Goal: Information Seeking & Learning: Check status

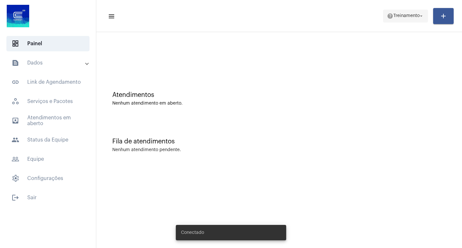
click at [403, 18] on span "Treinamento" at bounding box center [406, 16] width 26 height 4
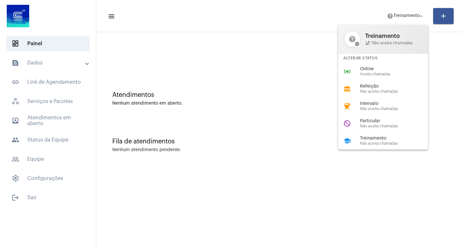
click at [273, 59] on div at bounding box center [231, 124] width 462 height 248
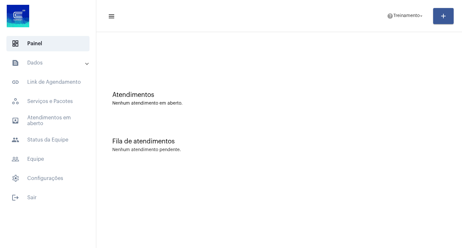
click at [60, 67] on mat-expansion-panel-header "text_snippet_outlined Dados" at bounding box center [50, 62] width 92 height 15
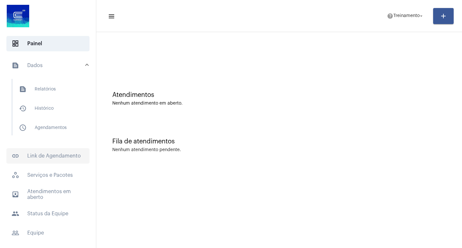
click at [51, 158] on span "link_outlined Link de Agendamento" at bounding box center [47, 155] width 83 height 15
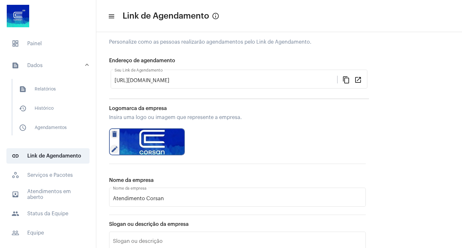
scroll to position [48, 0]
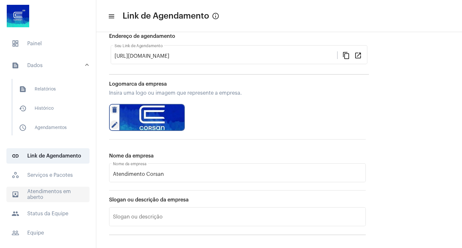
click at [36, 195] on span "outbox_outline Atendimentos em aberto" at bounding box center [47, 194] width 83 height 15
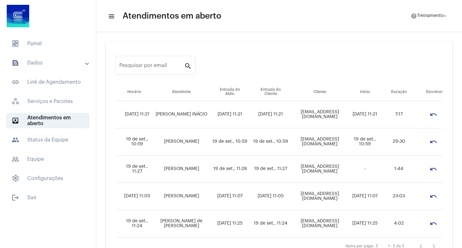
scroll to position [27, 0]
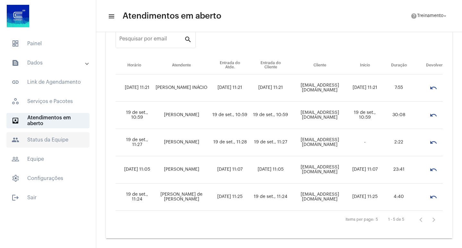
click at [48, 139] on span "people Status da Equipe" at bounding box center [47, 139] width 83 height 15
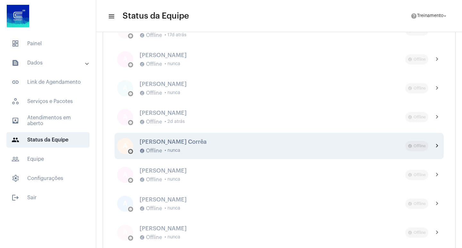
scroll to position [701, 0]
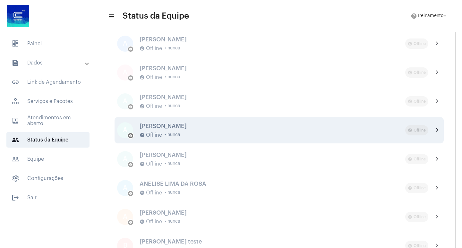
click at [168, 125] on div "[PERSON_NAME]" at bounding box center [273, 126] width 266 height 6
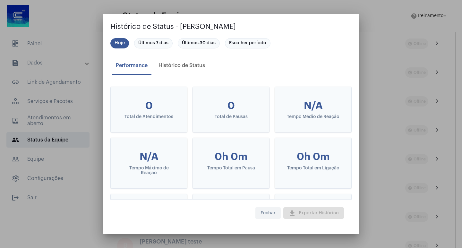
click at [263, 211] on span "Fechar" at bounding box center [268, 213] width 15 height 4
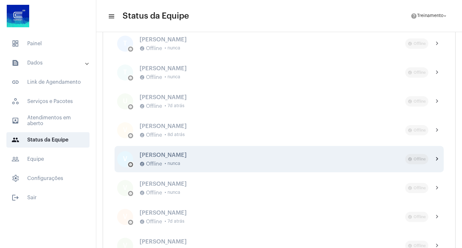
scroll to position [2703, 0]
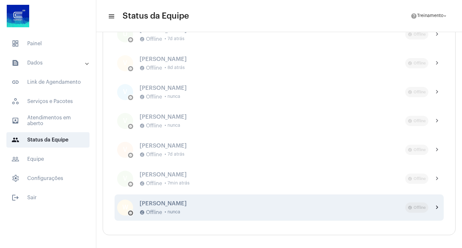
click at [178, 200] on div "W offline_pin [PERSON_NAME] [PERSON_NAME] offline_pin Offline • nunca offline_p…" at bounding box center [279, 207] width 329 height 26
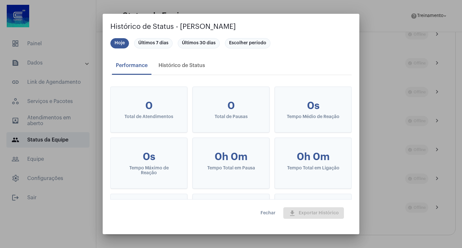
click at [180, 201] on mat-dialog-actions "Fechar download Exportar Histórico" at bounding box center [230, 212] width 241 height 27
drag, startPoint x: 174, startPoint y: 26, endPoint x: 149, endPoint y: 44, distance: 30.6
click at [175, 26] on h2 "Histórico de Status - [PERSON_NAME]" at bounding box center [230, 27] width 241 height 10
click at [148, 45] on mat-chip "Últimos 7 dias" at bounding box center [153, 43] width 39 height 10
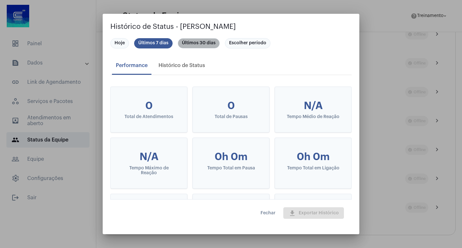
click at [191, 40] on mat-chip "Últimos 30 dias" at bounding box center [199, 43] width 42 height 10
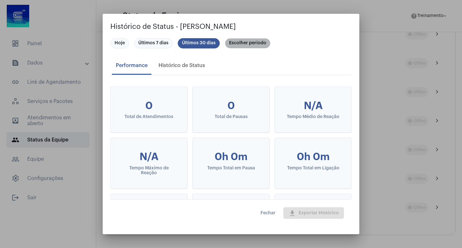
click at [243, 47] on mat-chip "Escolher período" at bounding box center [248, 43] width 46 height 10
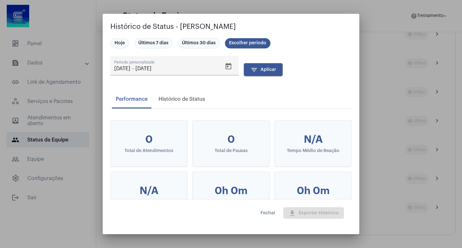
click at [268, 211] on button "Fechar" at bounding box center [267, 213] width 25 height 12
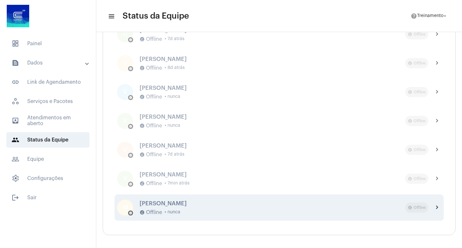
click at [434, 207] on mat-icon "chevron_right" at bounding box center [438, 208] width 8 height 8
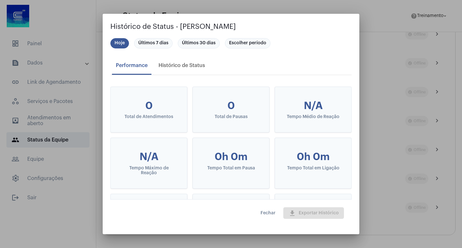
click at [272, 210] on button "Fechar" at bounding box center [267, 213] width 25 height 12
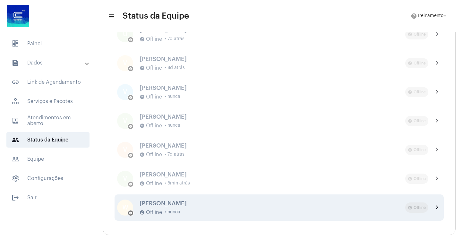
click at [434, 208] on mat-icon "chevron_right" at bounding box center [438, 208] width 8 height 8
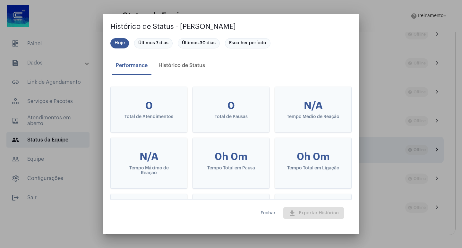
drag, startPoint x: 368, startPoint y: 148, endPoint x: 375, endPoint y: 145, distance: 7.2
click at [375, 145] on div at bounding box center [231, 124] width 462 height 248
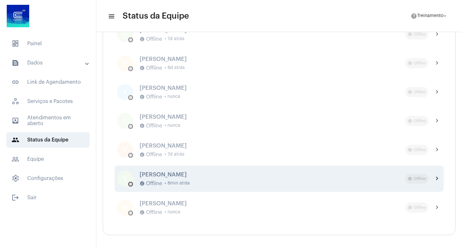
click at [420, 176] on mat-chip "offline_pin Offline" at bounding box center [416, 179] width 23 height 10
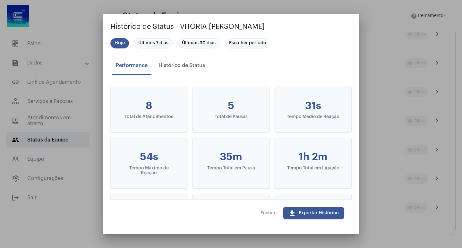
click at [274, 212] on span "Fechar" at bounding box center [268, 213] width 15 height 4
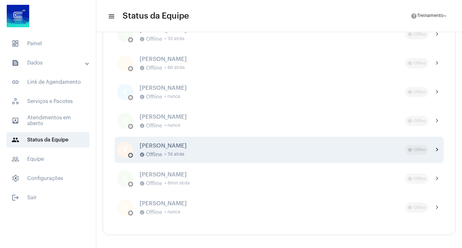
click at [427, 147] on div "offline_pin Offline chevron_right" at bounding box center [423, 150] width 36 height 10
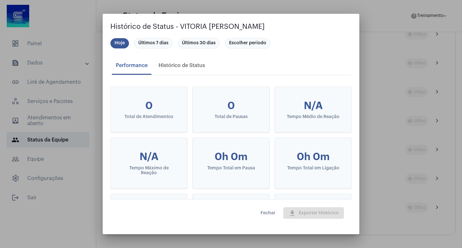
drag, startPoint x: 181, startPoint y: 25, endPoint x: 313, endPoint y: 30, distance: 131.7
click at [313, 30] on h2 "Histórico de Status - VITORIA [PERSON_NAME]" at bounding box center [230, 27] width 241 height 10
copy h2 "[PERSON_NAME]"
click at [384, 108] on div at bounding box center [231, 124] width 462 height 248
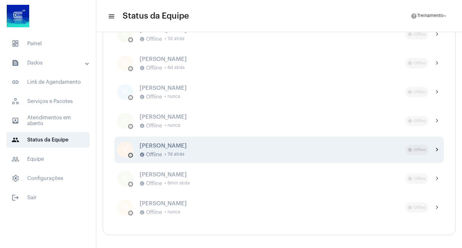
scroll to position [2671, 0]
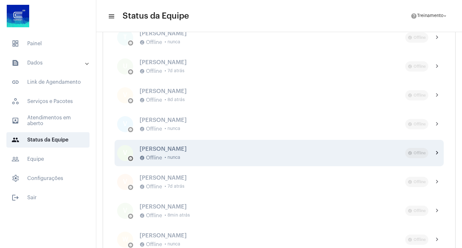
click at [434, 153] on mat-icon "chevron_right" at bounding box center [438, 153] width 8 height 8
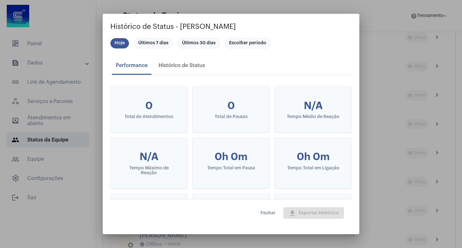
drag, startPoint x: 179, startPoint y: 24, endPoint x: 273, endPoint y: 27, distance: 93.4
click at [273, 27] on h2 "Histórico de Status - [PERSON_NAME]" at bounding box center [230, 27] width 241 height 10
copy h2 "[PERSON_NAME]"
click at [376, 128] on div at bounding box center [231, 124] width 462 height 248
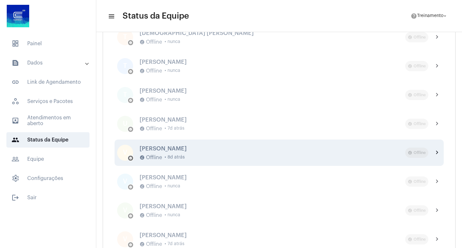
scroll to position [2575, 0]
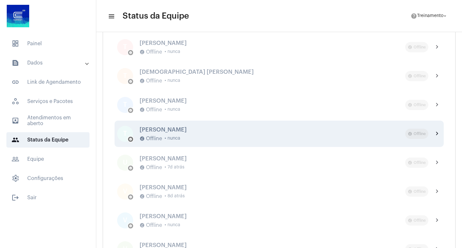
click at [435, 134] on mat-icon "chevron_right" at bounding box center [438, 134] width 8 height 8
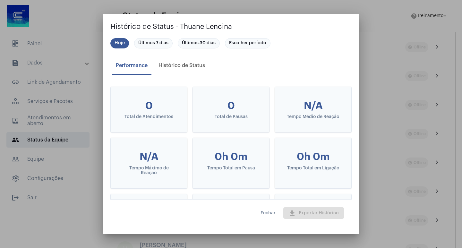
drag, startPoint x: 178, startPoint y: 24, endPoint x: 250, endPoint y: 24, distance: 72.2
click at [250, 24] on h2 "Histórico de Status - Thuane Lencina" at bounding box center [230, 27] width 241 height 10
copy h2 "[PERSON_NAME]"
click at [377, 141] on div at bounding box center [231, 124] width 462 height 248
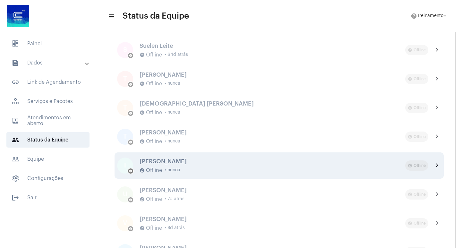
scroll to position [2543, 0]
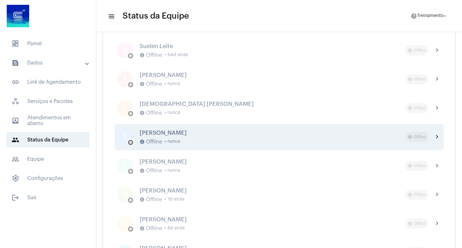
click at [434, 136] on mat-icon "chevron_right" at bounding box center [438, 137] width 8 height 8
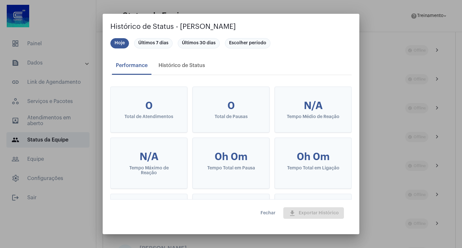
drag, startPoint x: 178, startPoint y: 27, endPoint x: 218, endPoint y: 26, distance: 39.8
click at [218, 26] on h2 "Histórico de Status - [PERSON_NAME]" at bounding box center [230, 27] width 241 height 10
copy h2 "[PERSON_NAME]"
click at [400, 62] on div at bounding box center [231, 124] width 462 height 248
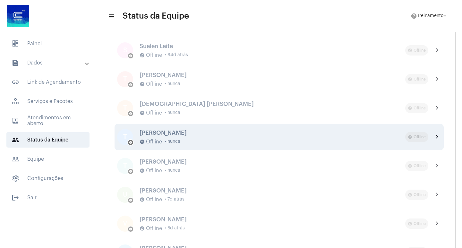
scroll to position [2478, 0]
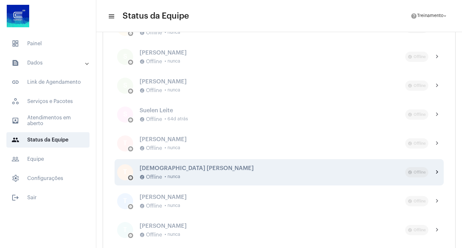
click at [434, 171] on mat-icon "chevron_right" at bounding box center [438, 172] width 8 height 8
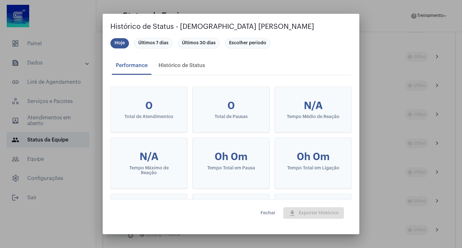
drag, startPoint x: 179, startPoint y: 25, endPoint x: 287, endPoint y: 27, distance: 107.8
click at [287, 27] on h2 "Histórico de Status - [DEMOGRAPHIC_DATA] [PERSON_NAME]" at bounding box center [230, 27] width 241 height 10
copy h2 "[DEMOGRAPHIC_DATA] [PERSON_NAME]"
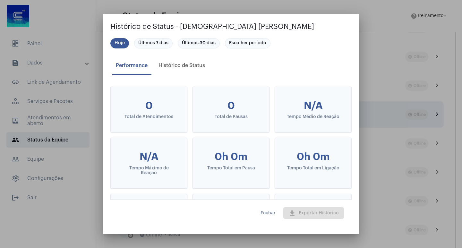
click at [384, 102] on div at bounding box center [231, 124] width 462 height 248
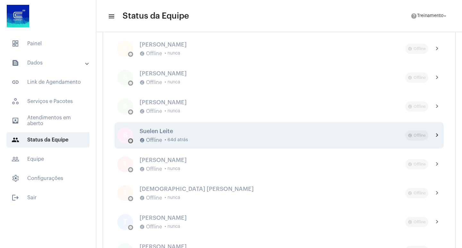
scroll to position [2446, 0]
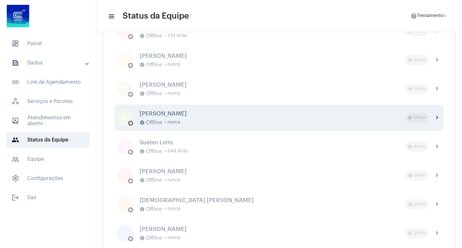
click at [260, 122] on div "offline_pin Offline • nunca" at bounding box center [273, 123] width 266 height 6
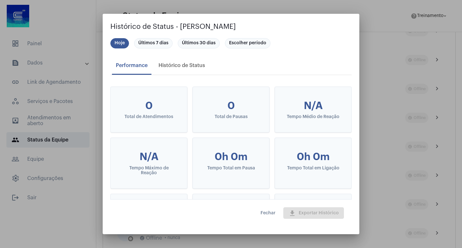
drag, startPoint x: 179, startPoint y: 23, endPoint x: 294, endPoint y: 26, distance: 114.6
click at [294, 26] on h2 "Histórico de Status - [PERSON_NAME]" at bounding box center [230, 27] width 241 height 10
copy h2 "[PERSON_NAME]"
drag, startPoint x: 394, startPoint y: 43, endPoint x: 393, endPoint y: 40, distance: 3.3
click at [394, 42] on div at bounding box center [231, 124] width 462 height 248
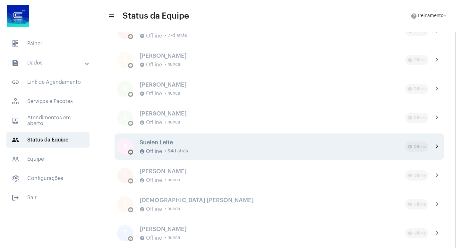
click at [177, 143] on div "Suelen Leite" at bounding box center [273, 142] width 266 height 6
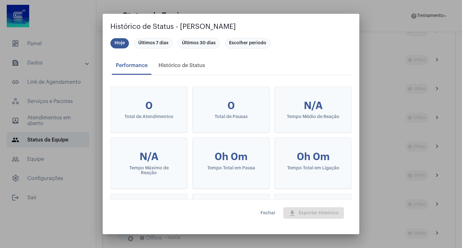
drag, startPoint x: 176, startPoint y: 24, endPoint x: 237, endPoint y: 26, distance: 61.0
click at [237, 26] on h2 "Histórico de Status - [PERSON_NAME]" at bounding box center [230, 27] width 241 height 10
copy h2 "- [PERSON_NAME]"
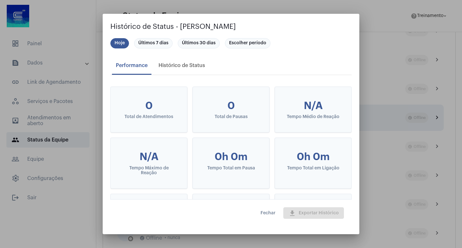
drag, startPoint x: 375, startPoint y: 144, endPoint x: 373, endPoint y: 129, distance: 14.6
click at [376, 139] on div at bounding box center [231, 124] width 462 height 248
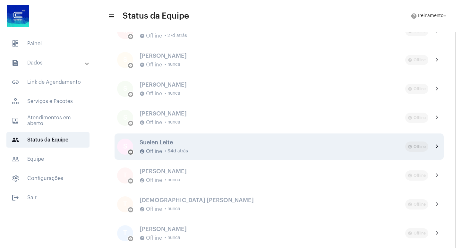
scroll to position [2414, 0]
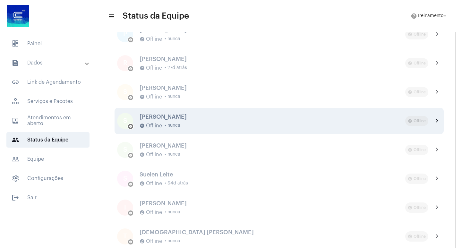
click at [233, 123] on div "offline_pin Offline • nunca" at bounding box center [273, 126] width 266 height 6
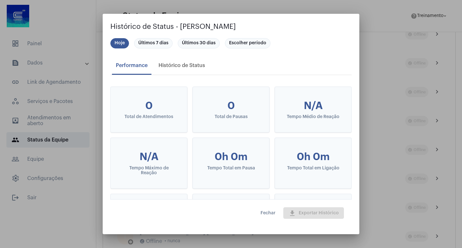
drag, startPoint x: 179, startPoint y: 25, endPoint x: 276, endPoint y: 23, distance: 97.3
click at [276, 23] on h2 "Histórico de Status - [PERSON_NAME]" at bounding box center [230, 27] width 241 height 10
copy h2 "[PERSON_NAME]"
click at [376, 36] on div at bounding box center [231, 124] width 462 height 248
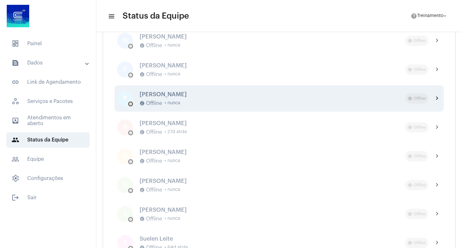
scroll to position [2286, 0]
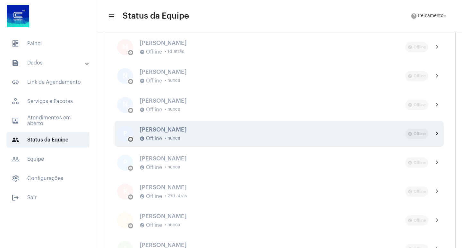
click at [434, 133] on mat-icon "chevron_right" at bounding box center [438, 134] width 8 height 8
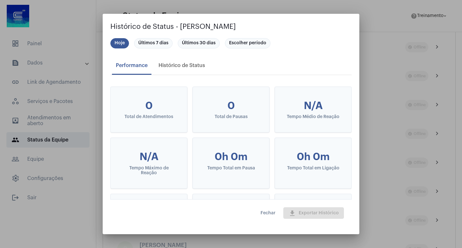
drag, startPoint x: 180, startPoint y: 23, endPoint x: 306, endPoint y: 25, distance: 126.1
click at [306, 25] on h2 "Histórico de Status - [PERSON_NAME]" at bounding box center [230, 27] width 241 height 10
copy h2 "[PERSON_NAME]"
click at [384, 102] on div at bounding box center [231, 124] width 462 height 248
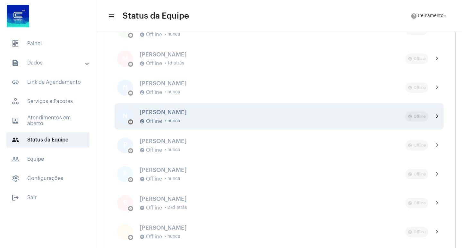
scroll to position [2254, 0]
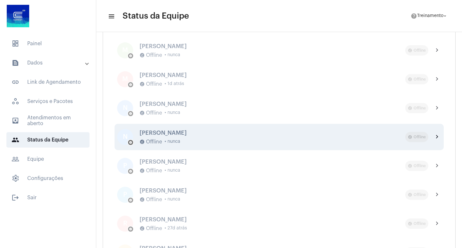
click at [282, 140] on div "offline_pin Offline • nunca" at bounding box center [273, 142] width 266 height 6
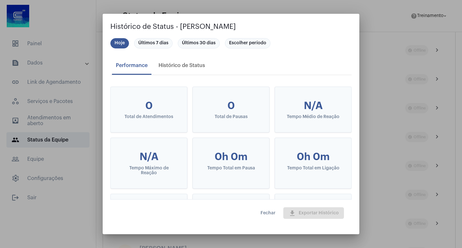
drag, startPoint x: 178, startPoint y: 26, endPoint x: 269, endPoint y: 25, distance: 90.2
click at [269, 25] on h2 "Histórico de Status - [PERSON_NAME]" at bounding box center [230, 27] width 241 height 10
copy h2 "[PERSON_NAME]"
click at [364, 88] on div at bounding box center [231, 124] width 462 height 248
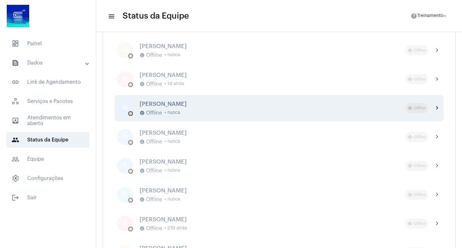
scroll to position [2222, 0]
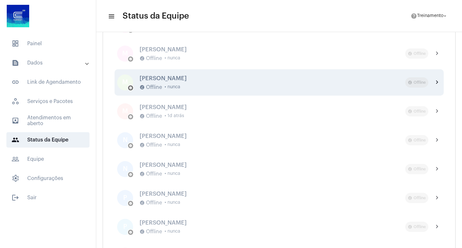
click at [181, 78] on div "[PERSON_NAME]" at bounding box center [273, 78] width 266 height 6
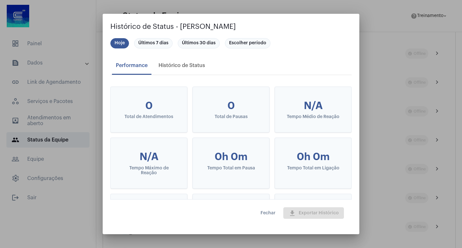
drag, startPoint x: 177, startPoint y: 26, endPoint x: 289, endPoint y: 26, distance: 111.4
click at [289, 26] on h2 "Histórico de Status - [PERSON_NAME]" at bounding box center [230, 27] width 241 height 10
drag, startPoint x: 380, startPoint y: 127, endPoint x: 372, endPoint y: 127, distance: 8.0
click at [377, 127] on div at bounding box center [231, 124] width 462 height 248
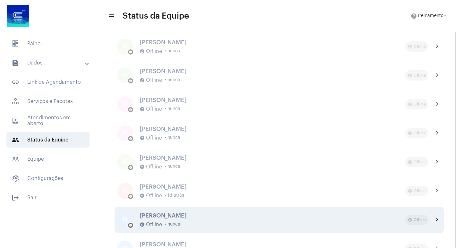
scroll to position [2125, 0]
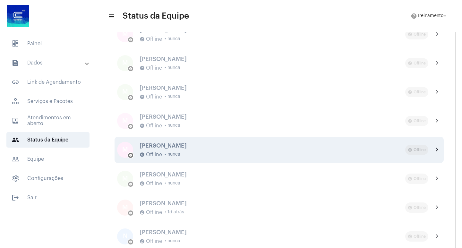
click at [153, 149] on div "[PERSON_NAME] offline_pin Offline • nunca" at bounding box center [273, 149] width 266 height 15
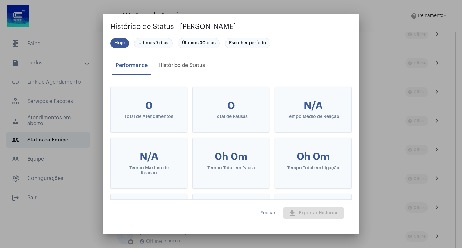
drag, startPoint x: 177, startPoint y: 25, endPoint x: 272, endPoint y: 27, distance: 94.7
click at [272, 27] on h2 "Histórico de Status - [PERSON_NAME]" at bounding box center [230, 27] width 241 height 10
click at [397, 134] on div at bounding box center [231, 124] width 462 height 248
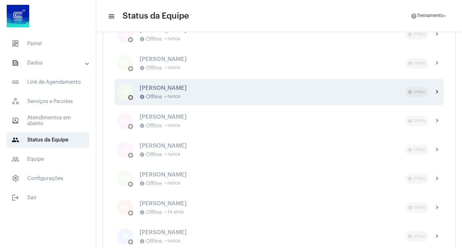
click at [170, 90] on div "[PERSON_NAME]" at bounding box center [273, 88] width 266 height 6
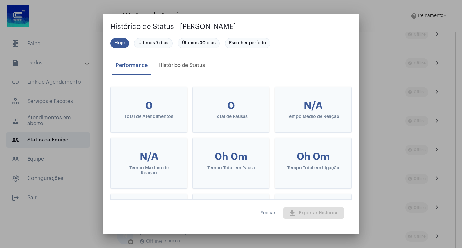
drag, startPoint x: 176, startPoint y: 24, endPoint x: 294, endPoint y: 24, distance: 118.7
click at [294, 24] on h2 "Histórico de Status - [PERSON_NAME]" at bounding box center [230, 27] width 241 height 10
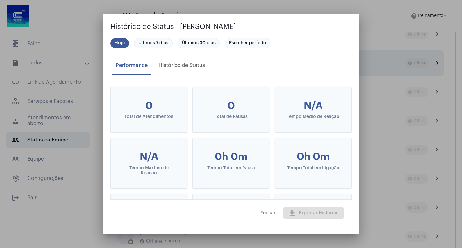
click at [395, 70] on div at bounding box center [231, 124] width 462 height 248
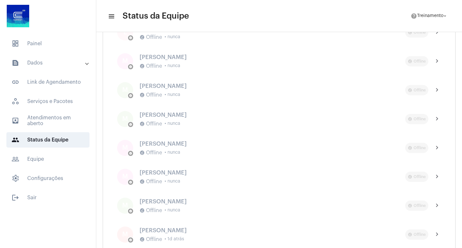
scroll to position [2061, 0]
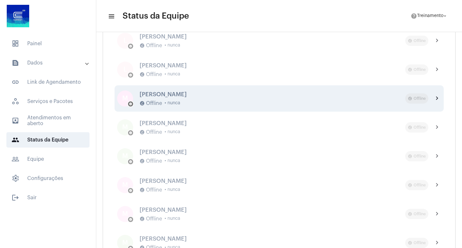
click at [171, 97] on div "[PERSON_NAME]" at bounding box center [273, 94] width 266 height 6
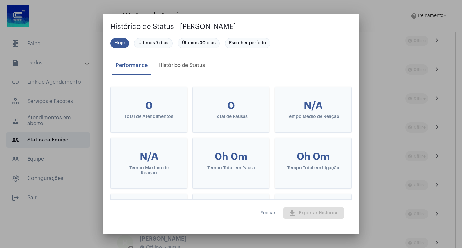
drag, startPoint x: 178, startPoint y: 24, endPoint x: 320, endPoint y: 24, distance: 141.5
click at [320, 24] on h2 "Histórico de Status - [PERSON_NAME]" at bounding box center [230, 27] width 241 height 10
click at [388, 56] on div at bounding box center [231, 124] width 462 height 248
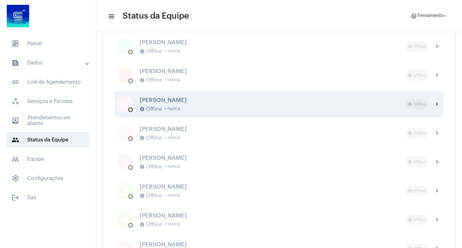
scroll to position [1997, 0]
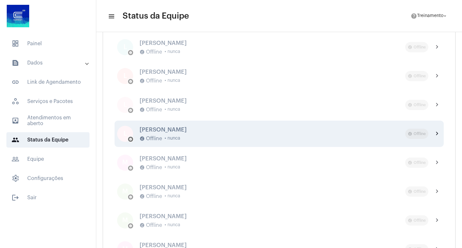
click at [181, 139] on div "offline_pin Offline • nunca" at bounding box center [273, 139] width 266 height 6
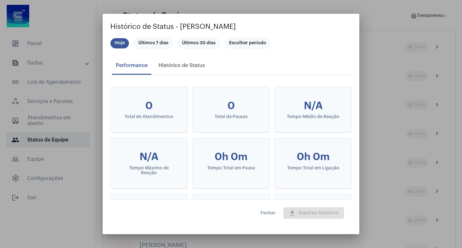
drag, startPoint x: 180, startPoint y: 23, endPoint x: 307, endPoint y: 23, distance: 127.1
click at [307, 23] on h2 "Histórico de Status - [PERSON_NAME]" at bounding box center [230, 27] width 241 height 10
click at [387, 51] on div at bounding box center [231, 124] width 462 height 248
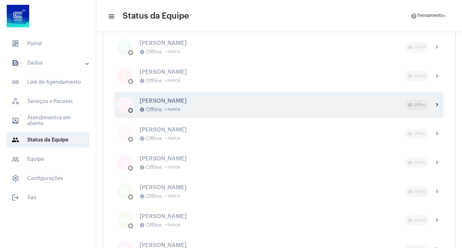
scroll to position [1965, 0]
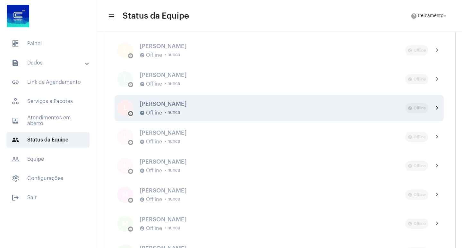
click at [204, 107] on div "[PERSON_NAME]" at bounding box center [273, 104] width 266 height 6
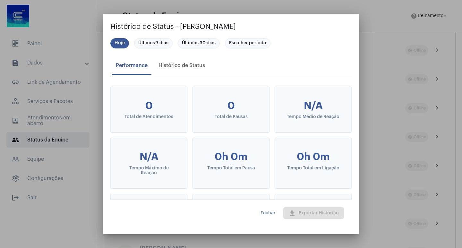
drag, startPoint x: 180, startPoint y: 28, endPoint x: 280, endPoint y: 29, distance: 99.5
click at [280, 29] on h2 "Histórico de Status - [PERSON_NAME]" at bounding box center [230, 27] width 241 height 10
drag, startPoint x: 403, startPoint y: 75, endPoint x: 338, endPoint y: 60, distance: 67.1
click at [403, 75] on div at bounding box center [231, 124] width 462 height 248
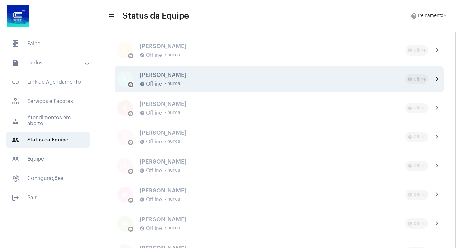
click at [187, 78] on div "[PERSON_NAME] Mengue offline_pin Offline • nunca" at bounding box center [273, 79] width 266 height 15
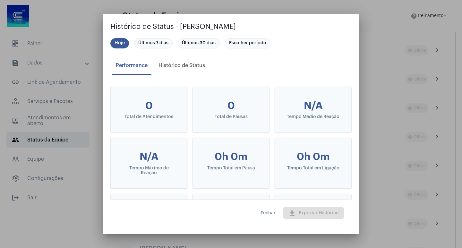
drag, startPoint x: 179, startPoint y: 26, endPoint x: 257, endPoint y: 24, distance: 78.0
click at [257, 24] on h2 "Histórico de Status - [PERSON_NAME]" at bounding box center [230, 27] width 241 height 10
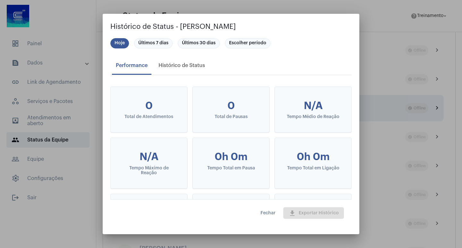
drag, startPoint x: 381, startPoint y: 104, endPoint x: 399, endPoint y: 103, distance: 17.3
click at [385, 103] on div at bounding box center [231, 124] width 462 height 248
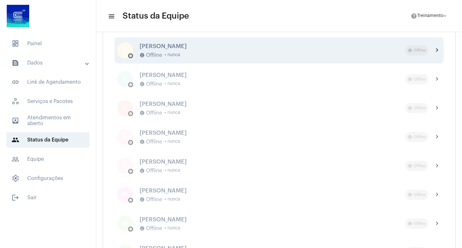
click at [149, 51] on div "[PERSON_NAME] offline_pin Offline • nunca" at bounding box center [273, 50] width 266 height 15
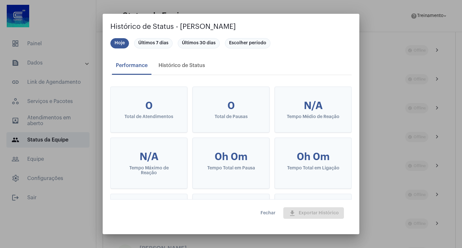
drag, startPoint x: 175, startPoint y: 25, endPoint x: 238, endPoint y: 22, distance: 63.9
click at [238, 22] on h2 "Histórico de Status - [PERSON_NAME]" at bounding box center [230, 27] width 241 height 10
click at [390, 89] on div at bounding box center [231, 124] width 462 height 248
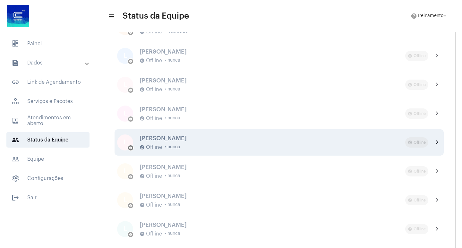
scroll to position [1804, 0]
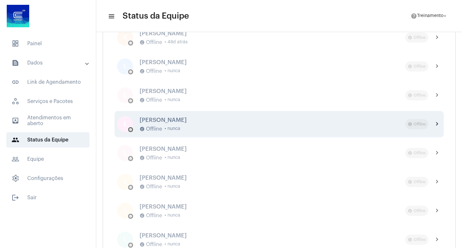
click at [179, 121] on div "[PERSON_NAME]" at bounding box center [273, 120] width 266 height 6
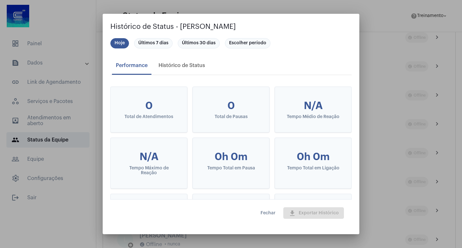
drag, startPoint x: 182, startPoint y: 25, endPoint x: 300, endPoint y: 25, distance: 117.5
click at [300, 25] on h2 "Histórico de Status - [PERSON_NAME]" at bounding box center [230, 27] width 241 height 10
drag, startPoint x: 179, startPoint y: 25, endPoint x: 319, endPoint y: 26, distance: 140.3
click at [319, 26] on h2 "Histórico de Status - [PERSON_NAME]" at bounding box center [230, 27] width 241 height 10
click at [386, 105] on div at bounding box center [231, 124] width 462 height 248
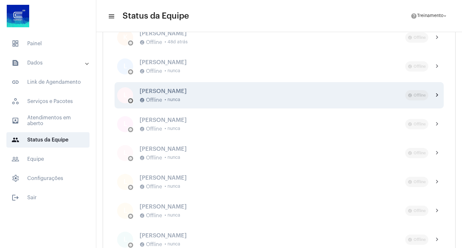
click at [152, 94] on div "[PERSON_NAME] offline_pin Offline • nunca" at bounding box center [273, 95] width 266 height 15
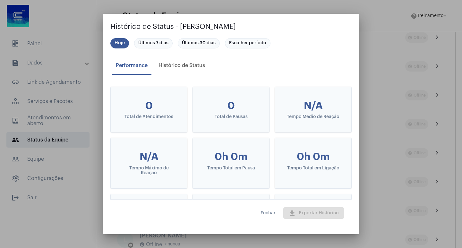
drag, startPoint x: 179, startPoint y: 26, endPoint x: 266, endPoint y: 24, distance: 86.3
click at [266, 24] on h2 "Histórico de Status - [PERSON_NAME]" at bounding box center [230, 27] width 241 height 10
click at [372, 79] on div at bounding box center [231, 124] width 462 height 248
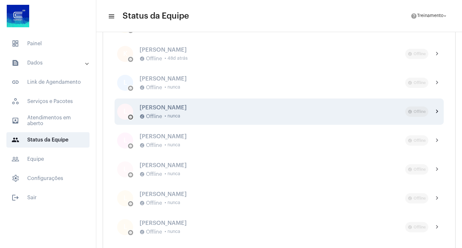
scroll to position [1772, 0]
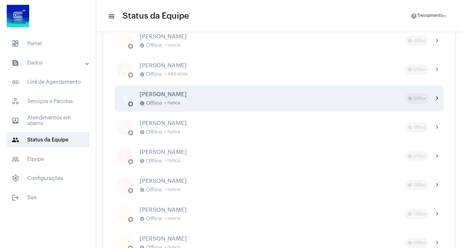
click at [160, 100] on div "[PERSON_NAME] offline_pin Offline • nunca" at bounding box center [273, 98] width 266 height 15
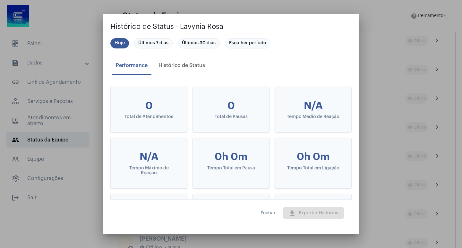
drag, startPoint x: 180, startPoint y: 25, endPoint x: 237, endPoint y: 25, distance: 56.8
click at [237, 25] on h2 "Histórico de Status - Lavynia Rosa" at bounding box center [230, 27] width 241 height 10
click at [380, 92] on div at bounding box center [231, 124] width 462 height 248
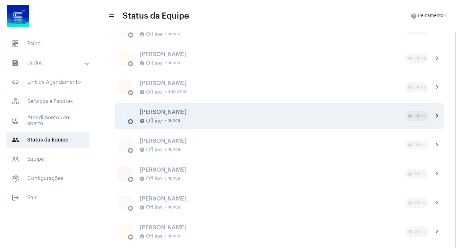
scroll to position [1740, 0]
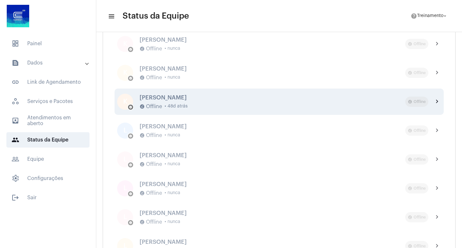
click at [176, 104] on span "• 48d atrás" at bounding box center [176, 106] width 23 height 5
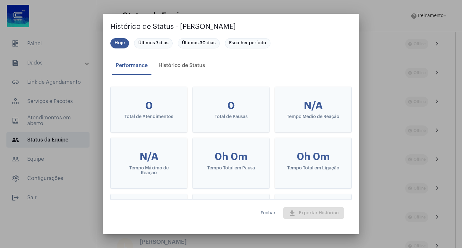
drag, startPoint x: 175, startPoint y: 26, endPoint x: 320, endPoint y: 25, distance: 144.4
click at [320, 25] on h2 "Histórico de Status - [PERSON_NAME]" at bounding box center [230, 27] width 241 height 10
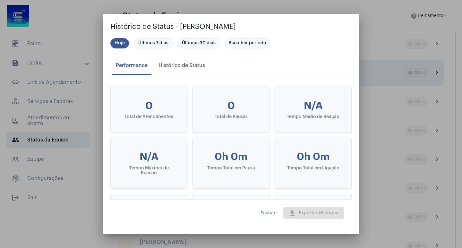
click at [364, 66] on div at bounding box center [231, 124] width 462 height 248
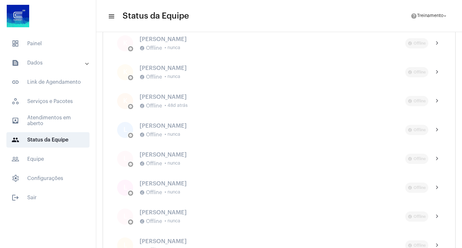
scroll to position [1679, 0]
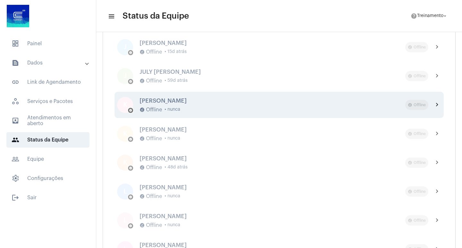
click at [182, 109] on div "offline_pin Offline • nunca" at bounding box center [273, 110] width 266 height 6
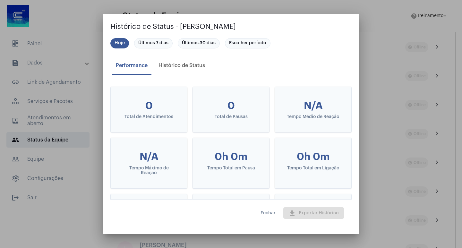
drag, startPoint x: 178, startPoint y: 21, endPoint x: 275, endPoint y: 20, distance: 96.9
click at [275, 20] on mat-dialog-container "Histórico de Status - [PERSON_NAME] ARAUJO Hoje Últimos 7 dias Últimos 30 dias …" at bounding box center [231, 124] width 257 height 220
click at [397, 103] on div at bounding box center [231, 124] width 462 height 248
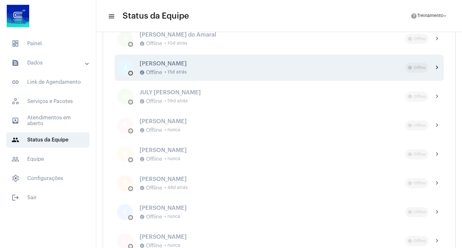
scroll to position [1646, 0]
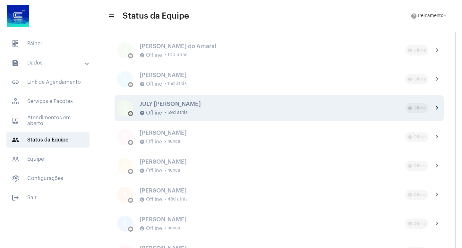
click at [216, 101] on div "JULY [PERSON_NAME]" at bounding box center [273, 104] width 266 height 6
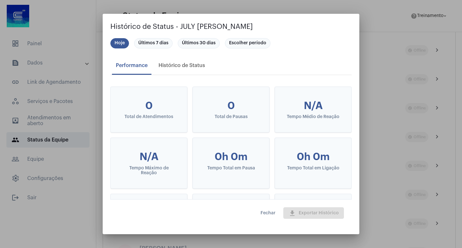
drag, startPoint x: 179, startPoint y: 21, endPoint x: 307, endPoint y: 21, distance: 127.1
click at [304, 22] on h2 "Histórico de Status - JULY [PERSON_NAME]" at bounding box center [230, 27] width 241 height 10
click at [363, 73] on div at bounding box center [231, 124] width 462 height 248
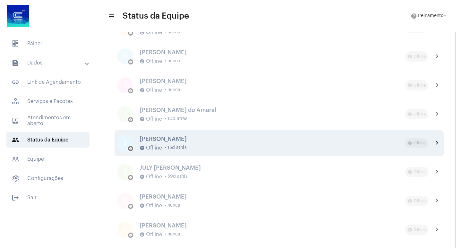
scroll to position [1582, 0]
click at [163, 145] on div "[PERSON_NAME] offline_pin Offline • 15d atrás" at bounding box center [273, 143] width 266 height 15
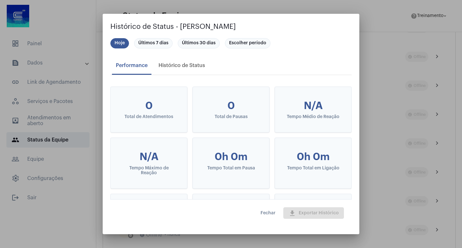
drag, startPoint x: 177, startPoint y: 26, endPoint x: 271, endPoint y: 29, distance: 94.1
click at [271, 29] on h2 "Histórico de Status - [PERSON_NAME]" at bounding box center [230, 27] width 241 height 10
click at [395, 81] on div at bounding box center [231, 124] width 462 height 248
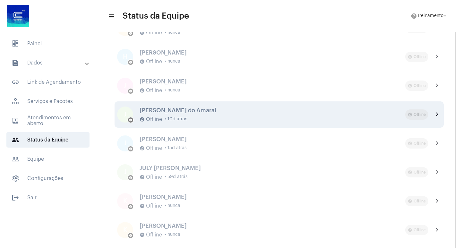
click at [177, 104] on div "J offline_pin [PERSON_NAME] do Amaral offline_pin Offline • 10d atrás offline_p…" at bounding box center [279, 114] width 329 height 26
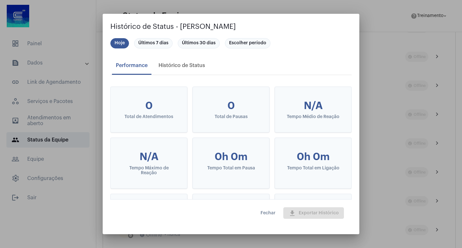
drag, startPoint x: 204, startPoint y: 26, endPoint x: 269, endPoint y: 28, distance: 64.2
click at [269, 28] on h2 "Histórico de Status - [PERSON_NAME]" at bounding box center [230, 27] width 241 height 10
click at [411, 128] on div at bounding box center [231, 124] width 462 height 248
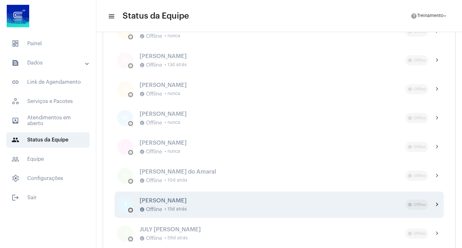
scroll to position [1518, 0]
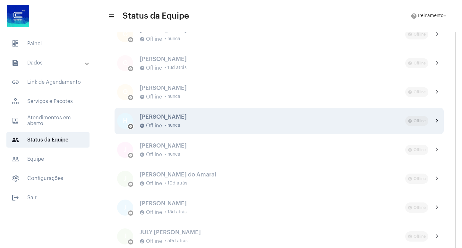
click at [204, 117] on div "[PERSON_NAME]" at bounding box center [273, 117] width 266 height 6
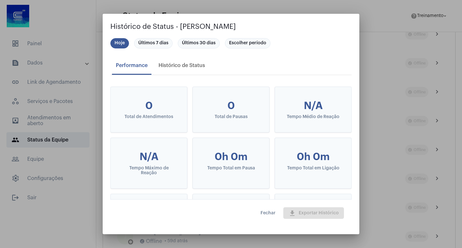
drag, startPoint x: 178, startPoint y: 25, endPoint x: 285, endPoint y: 27, distance: 106.6
click at [285, 27] on h2 "Histórico de Status - [PERSON_NAME]" at bounding box center [230, 27] width 241 height 10
click at [339, 87] on mat-card "N/A Tempo Médio de Reação" at bounding box center [313, 109] width 77 height 46
click at [374, 78] on div at bounding box center [231, 124] width 462 height 248
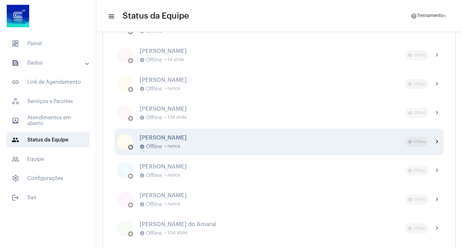
scroll to position [1454, 0]
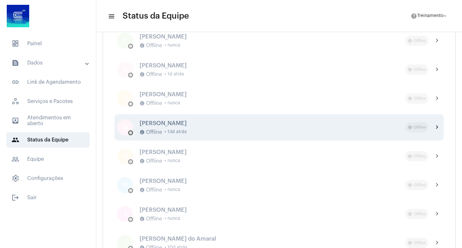
click at [222, 125] on div "[PERSON_NAME]" at bounding box center [273, 123] width 266 height 6
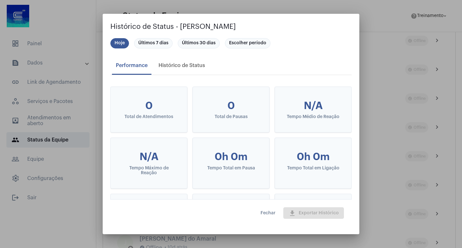
drag, startPoint x: 182, startPoint y: 28, endPoint x: 324, endPoint y: 24, distance: 142.6
click at [324, 24] on h2 "Histórico de Status - [PERSON_NAME]" at bounding box center [230, 27] width 241 height 10
drag, startPoint x: 386, startPoint y: 78, endPoint x: 378, endPoint y: 56, distance: 23.3
click at [383, 65] on div at bounding box center [231, 124] width 462 height 248
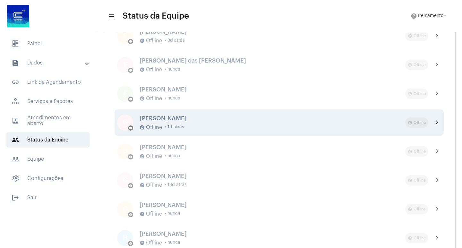
scroll to position [1390, 0]
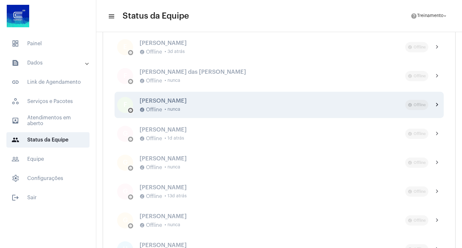
click at [172, 109] on span "• nunca" at bounding box center [173, 109] width 16 height 5
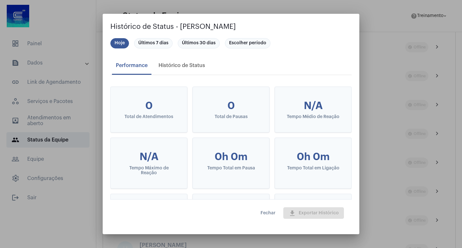
drag, startPoint x: 179, startPoint y: 24, endPoint x: 264, endPoint y: 24, distance: 85.4
click at [264, 24] on h2 "Histórico de Status - [PERSON_NAME]" at bounding box center [230, 27] width 241 height 10
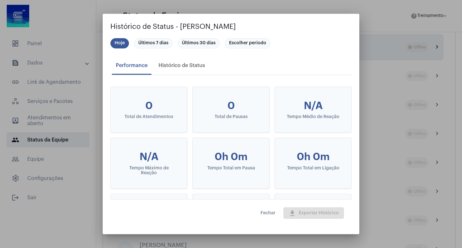
click at [382, 55] on div at bounding box center [231, 124] width 462 height 248
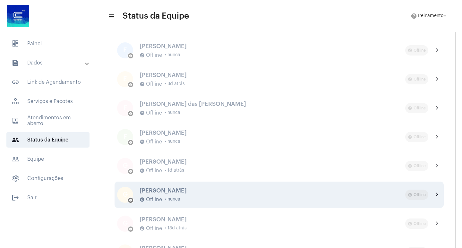
scroll to position [1293, 0]
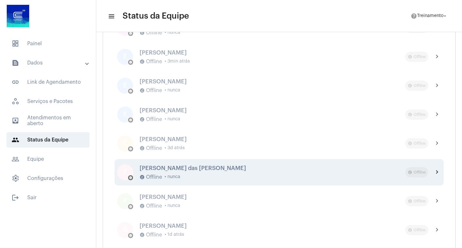
click at [177, 170] on div "[PERSON_NAME] das [PERSON_NAME]" at bounding box center [273, 168] width 266 height 6
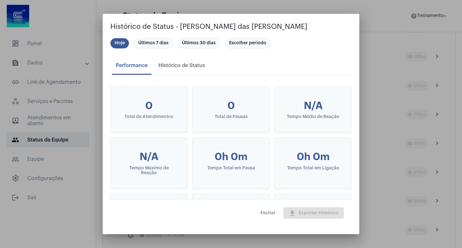
drag, startPoint x: 180, startPoint y: 26, endPoint x: 361, endPoint y: 22, distance: 181.4
click at [361, 22] on div "Histórico de Status - Fabiana das Graças Santos da Silva Hoje Últimos 7 dias Úl…" at bounding box center [231, 124] width 462 height 248
click at [296, 32] on app-status-history-dialog "Histórico de Status - Fabiana das Graças Santos da Silva Hoje Últimos 7 dias Úl…" at bounding box center [230, 124] width 241 height 205
drag, startPoint x: 174, startPoint y: 28, endPoint x: 305, endPoint y: 22, distance: 130.7
click at [305, 22] on h2 "Histórico de Status - [PERSON_NAME] das [PERSON_NAME]" at bounding box center [230, 27] width 241 height 10
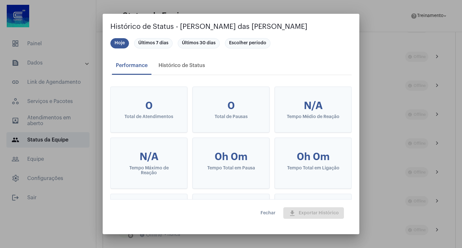
click at [377, 101] on div at bounding box center [231, 124] width 462 height 248
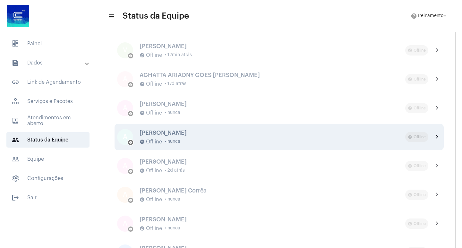
scroll to position [459, 0]
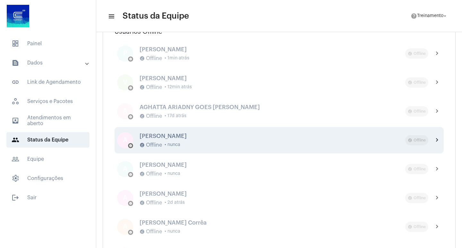
click at [214, 136] on div "[PERSON_NAME]" at bounding box center [273, 136] width 266 height 6
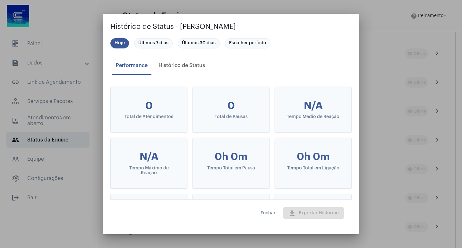
drag, startPoint x: 180, startPoint y: 26, endPoint x: 337, endPoint y: 26, distance: 156.6
click at [337, 26] on h2 "Histórico de Status - [PERSON_NAME]" at bounding box center [230, 27] width 241 height 10
click at [409, 117] on div at bounding box center [231, 124] width 462 height 248
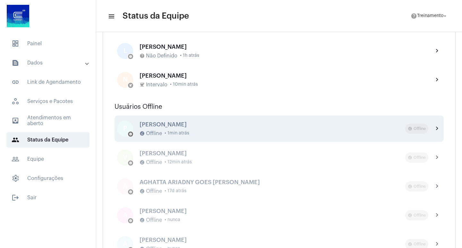
scroll to position [427, 0]
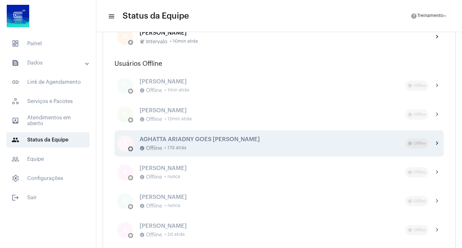
click at [191, 139] on div "AGHATTA ARIADNY GOES [PERSON_NAME]" at bounding box center [273, 139] width 266 height 6
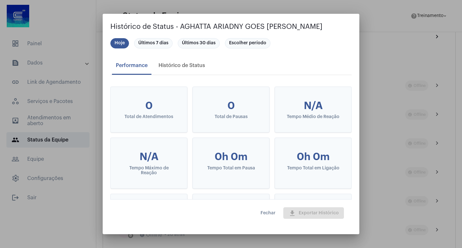
drag, startPoint x: 179, startPoint y: 25, endPoint x: 334, endPoint y: 28, distance: 154.7
click at [334, 28] on h2 "Histórico de Status - AGHATTA ARIADNY GOES [PERSON_NAME]" at bounding box center [230, 27] width 241 height 10
click at [396, 67] on div at bounding box center [231, 124] width 462 height 248
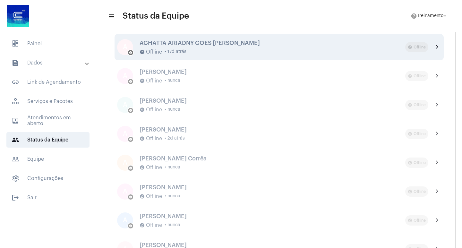
scroll to position [523, 0]
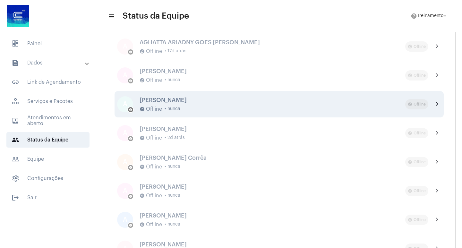
click at [190, 101] on div "[PERSON_NAME]" at bounding box center [273, 100] width 266 height 6
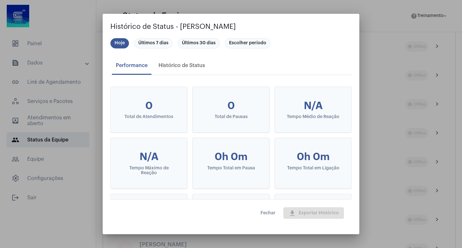
drag, startPoint x: 249, startPoint y: 26, endPoint x: 275, endPoint y: 25, distance: 26.0
click at [275, 25] on h2 "Histórico de Status - [PERSON_NAME]" at bounding box center [230, 27] width 241 height 10
click at [385, 67] on div at bounding box center [231, 124] width 462 height 248
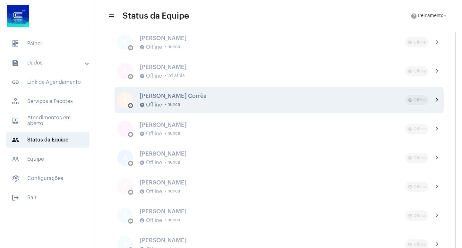
scroll to position [587, 0]
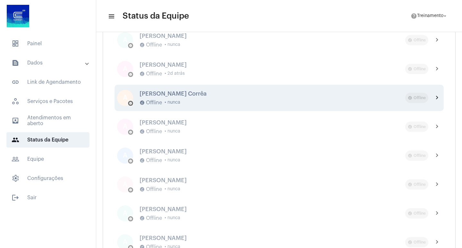
click at [254, 89] on div "A offline_pin [PERSON_NAME] Corrêa offline_pin Offline • nunca offline_pin Offl…" at bounding box center [279, 98] width 329 height 26
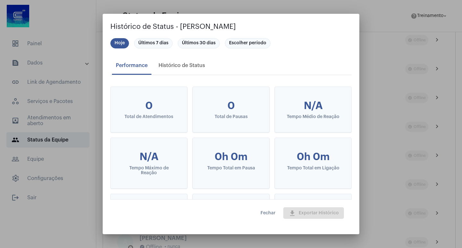
drag, startPoint x: 177, startPoint y: 26, endPoint x: 320, endPoint y: 31, distance: 142.6
click at [320, 31] on h2 "Histórico de Status - [PERSON_NAME]" at bounding box center [230, 27] width 241 height 10
click at [388, 89] on div at bounding box center [231, 124] width 462 height 248
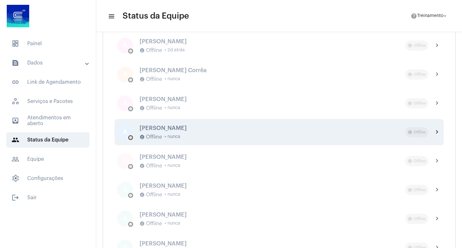
scroll to position [652, 0]
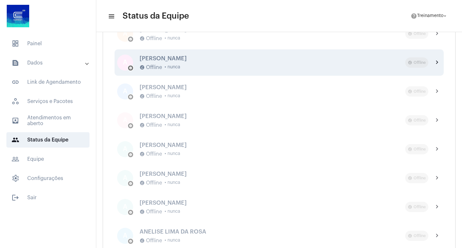
click at [179, 63] on div "[PERSON_NAME] offline_pin Offline • nunca" at bounding box center [273, 62] width 266 height 15
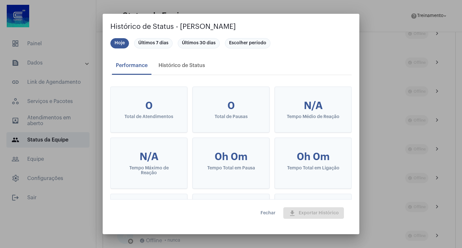
drag, startPoint x: 173, startPoint y: 24, endPoint x: 267, endPoint y: 25, distance: 94.4
click at [267, 25] on h2 "Histórico de Status - [PERSON_NAME]" at bounding box center [230, 27] width 241 height 10
click at [268, 212] on span "Fechar" at bounding box center [268, 213] width 15 height 4
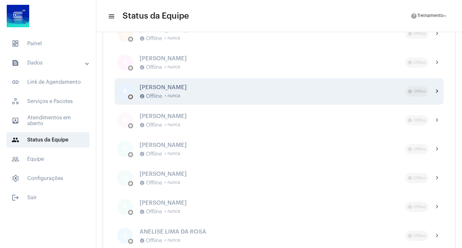
click at [155, 85] on div "[PERSON_NAME]" at bounding box center [273, 87] width 266 height 6
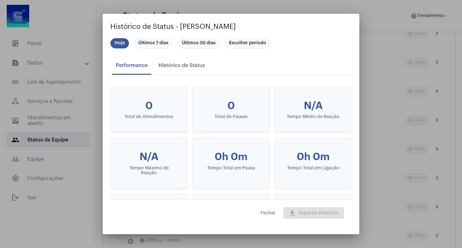
drag, startPoint x: 176, startPoint y: 27, endPoint x: 242, endPoint y: 23, distance: 66.2
click at [242, 23] on h2 "Histórico de Status - [PERSON_NAME]" at bounding box center [230, 27] width 241 height 10
click at [403, 97] on div at bounding box center [231, 124] width 462 height 248
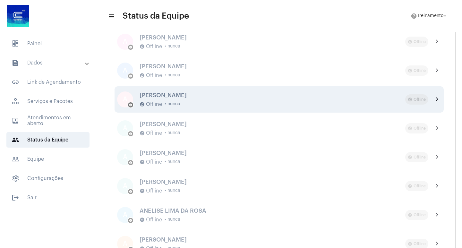
scroll to position [684, 0]
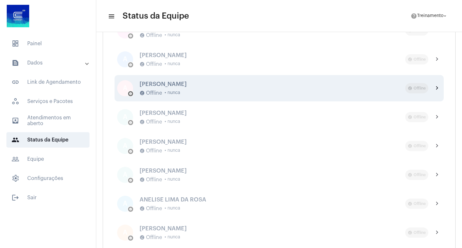
click at [177, 87] on div "[PERSON_NAME]" at bounding box center [273, 84] width 266 height 6
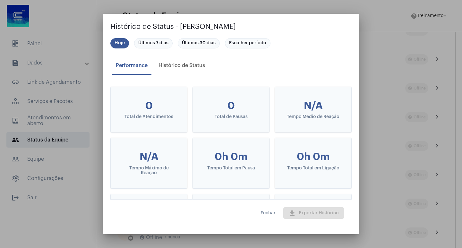
drag, startPoint x: 174, startPoint y: 23, endPoint x: 289, endPoint y: 22, distance: 115.9
click at [289, 22] on h2 "Histórico de Status - [PERSON_NAME]" at bounding box center [230, 27] width 241 height 10
click at [391, 76] on div at bounding box center [231, 124] width 462 height 248
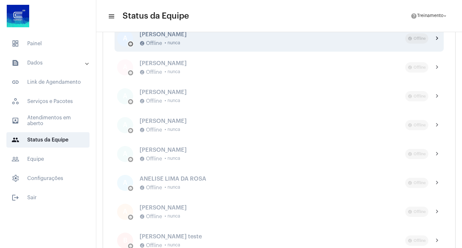
scroll to position [716, 0]
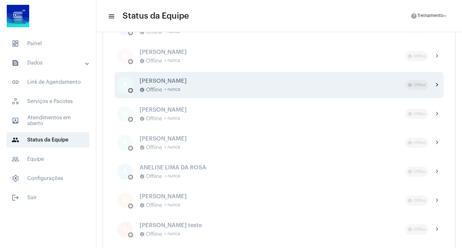
click at [170, 82] on div "[PERSON_NAME]" at bounding box center [273, 81] width 266 height 6
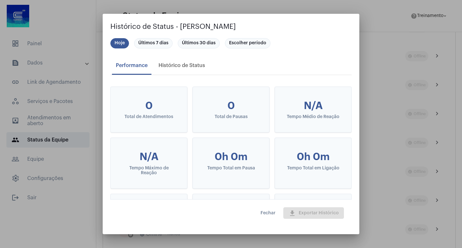
drag, startPoint x: 177, startPoint y: 25, endPoint x: 258, endPoint y: 26, distance: 80.6
click at [258, 26] on h2 "Histórico de Status - [PERSON_NAME]" at bounding box center [230, 27] width 241 height 10
click at [377, 55] on div at bounding box center [231, 124] width 462 height 248
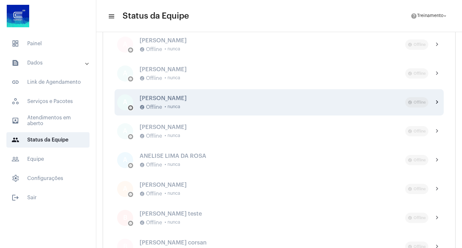
scroll to position [748, 0]
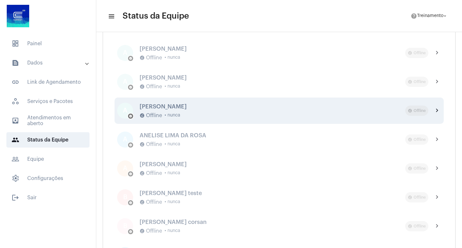
click at [196, 99] on div "A offline_pin [PERSON_NAME] offline_pin Offline • nunca offline_pin Offline che…" at bounding box center [279, 111] width 329 height 26
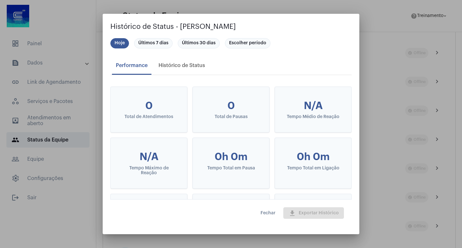
drag, startPoint x: 174, startPoint y: 25, endPoint x: 291, endPoint y: 20, distance: 117.3
click at [291, 20] on mat-dialog-container "Histórico de Status - Andriu Abreu da Silva Hoje Últimos 7 dias Últimos 30 dias…" at bounding box center [231, 124] width 257 height 220
click at [391, 96] on div at bounding box center [231, 124] width 462 height 248
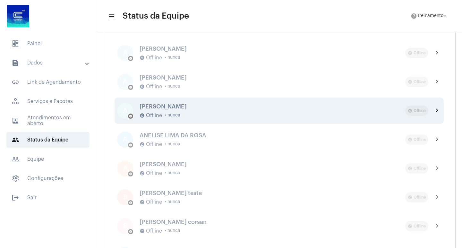
scroll to position [781, 0]
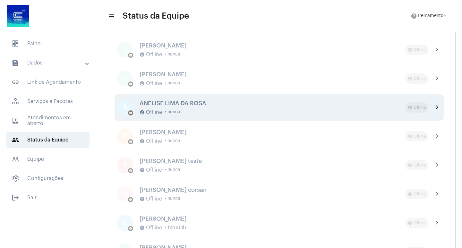
click at [156, 99] on div "A offline_pin ANELISE LIMA DA ROSA offline_pin Offline • nunca offline_pin Offl…" at bounding box center [279, 107] width 329 height 26
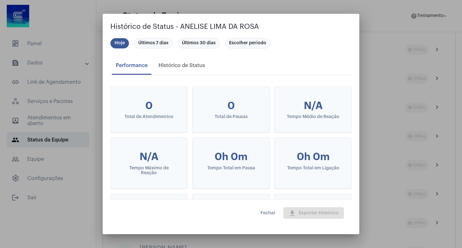
drag, startPoint x: 175, startPoint y: 26, endPoint x: 270, endPoint y: 26, distance: 95.3
click at [270, 26] on h2 "Histórico de Status - ANELISE LIMA DA ROSA" at bounding box center [230, 27] width 241 height 10
click at [392, 114] on div at bounding box center [231, 124] width 462 height 248
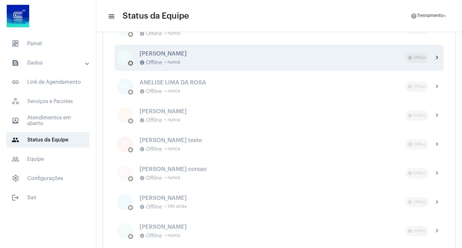
scroll to position [813, 0]
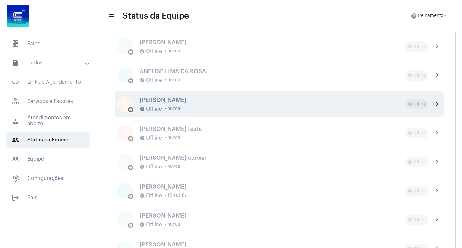
click at [177, 111] on span "• nunca" at bounding box center [173, 109] width 16 height 5
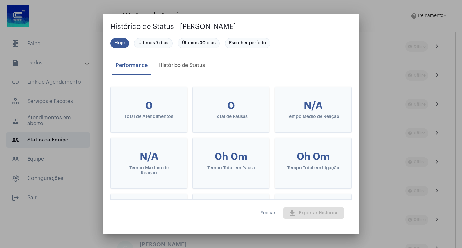
drag, startPoint x: 185, startPoint y: 26, endPoint x: 270, endPoint y: 27, distance: 84.4
click at [270, 27] on h2 "Histórico de Status - [PERSON_NAME]" at bounding box center [230, 27] width 241 height 10
